Goal: Task Accomplishment & Management: Use online tool/utility

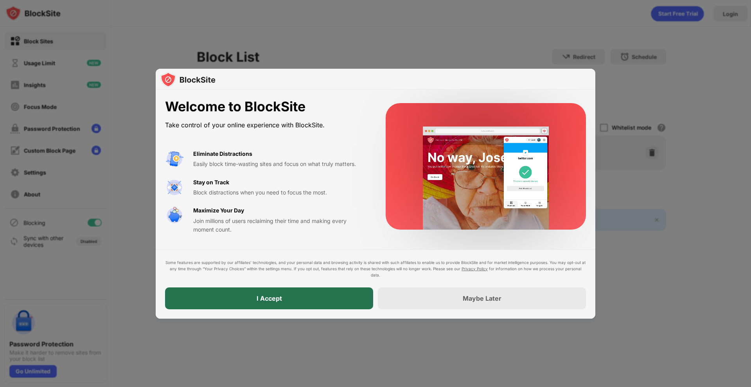
click at [233, 294] on div "I Accept" at bounding box center [269, 299] width 208 height 22
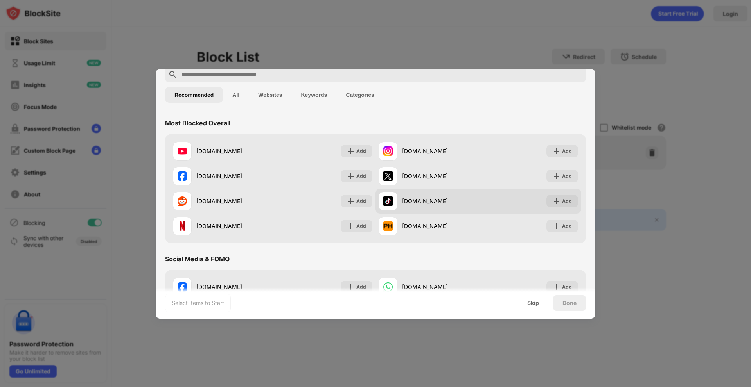
scroll to position [39, 0]
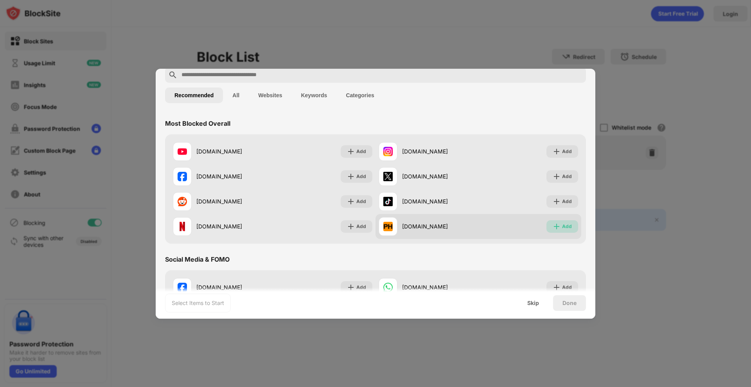
click at [564, 228] on div "Add" at bounding box center [567, 227] width 10 height 8
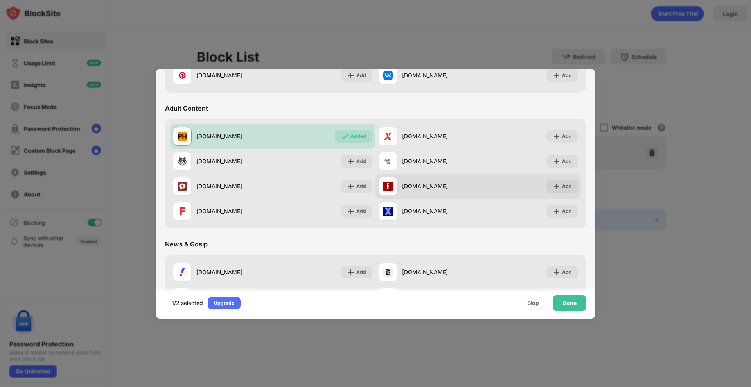
scroll to position [313, 0]
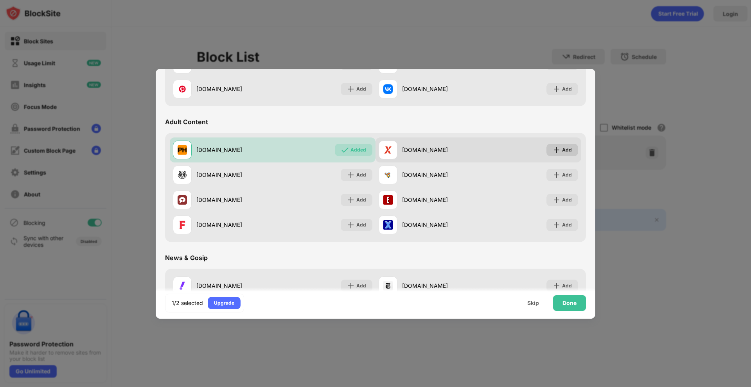
click at [562, 151] on div "Add" at bounding box center [567, 150] width 10 height 8
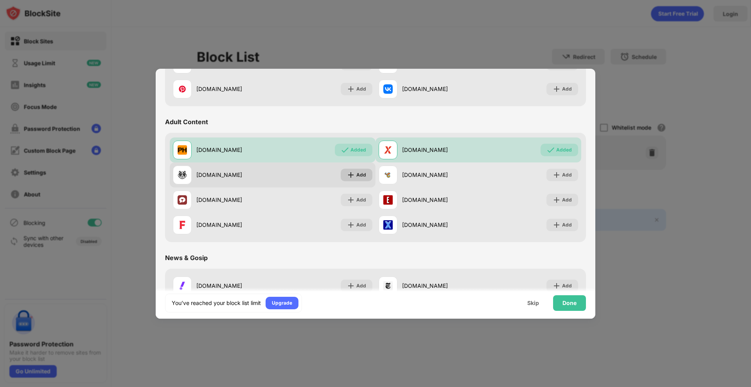
click at [360, 172] on div "Add" at bounding box center [361, 175] width 10 height 8
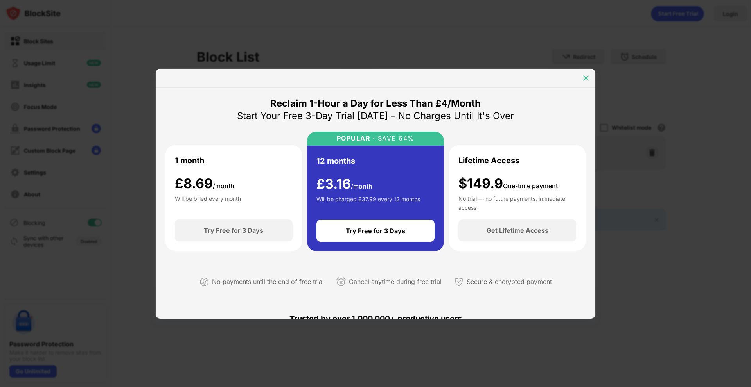
click at [587, 78] on img at bounding box center [586, 78] width 8 height 8
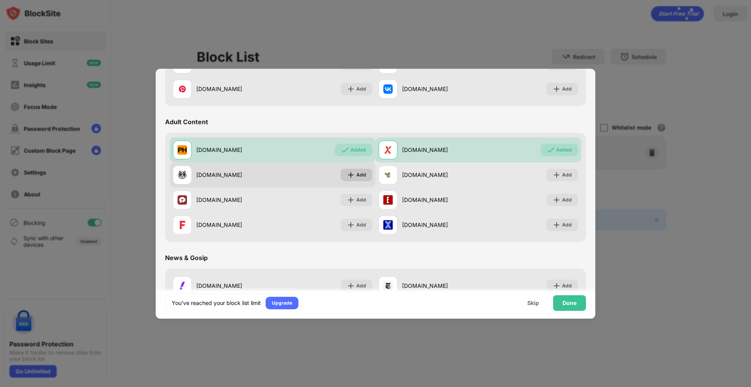
click at [356, 172] on div "Add" at bounding box center [361, 175] width 10 height 8
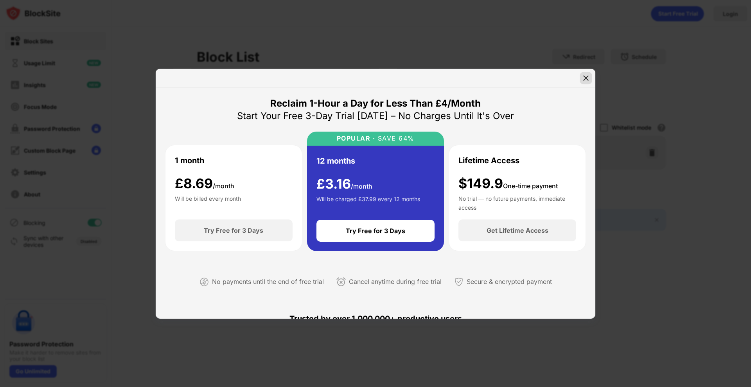
click at [588, 81] on img at bounding box center [586, 78] width 8 height 8
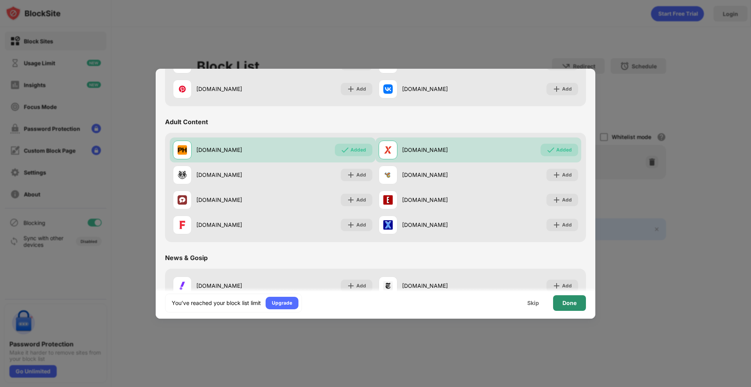
click at [572, 304] on div "Done" at bounding box center [569, 303] width 14 height 6
